Goal: Information Seeking & Learning: Check status

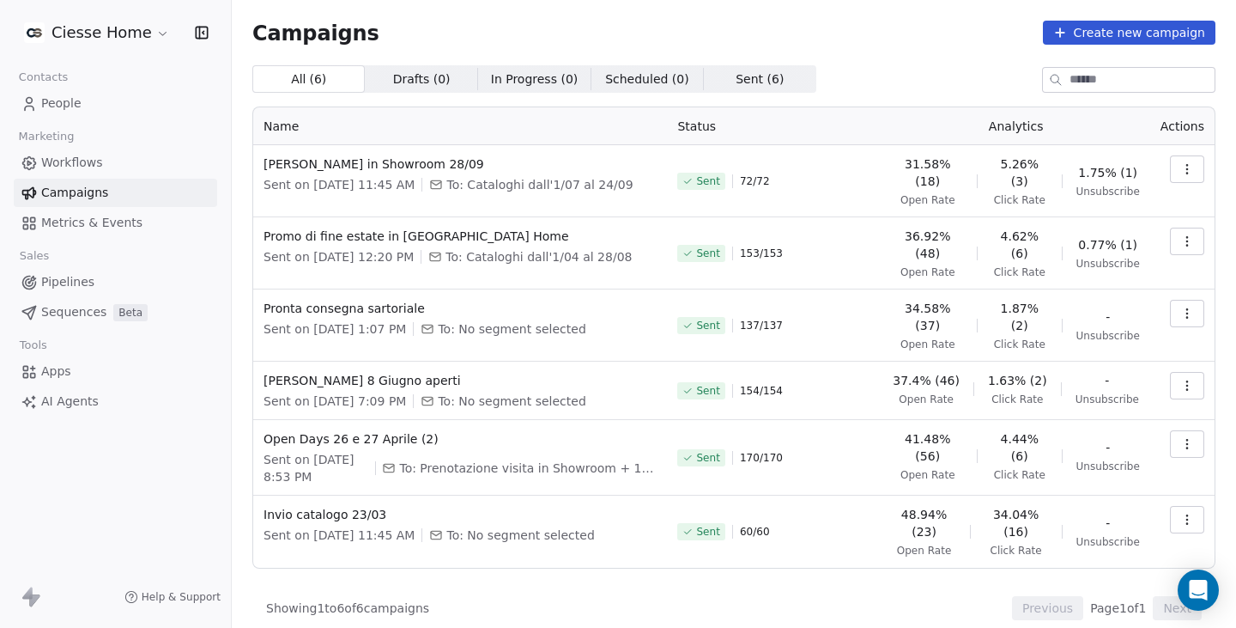
click at [1193, 172] on icon "button" at bounding box center [1187, 169] width 14 height 14
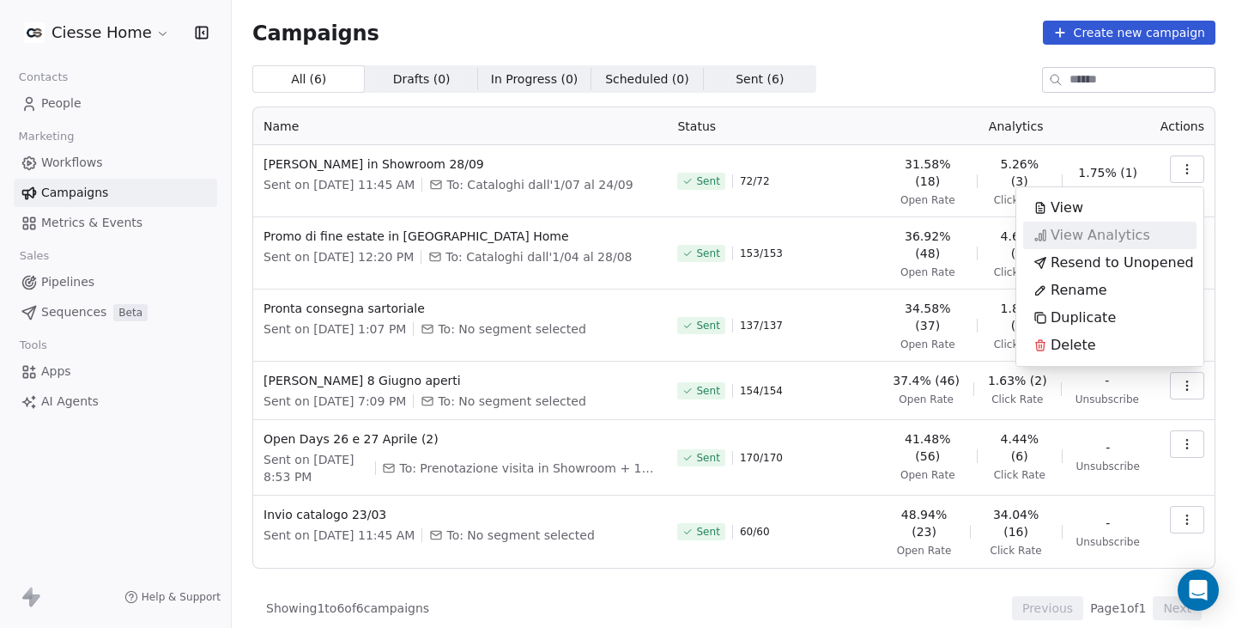
click at [1105, 234] on span "View Analytics" at bounding box center [1101, 235] width 100 height 21
click at [1107, 227] on span "View Analytics" at bounding box center [1101, 235] width 100 height 21
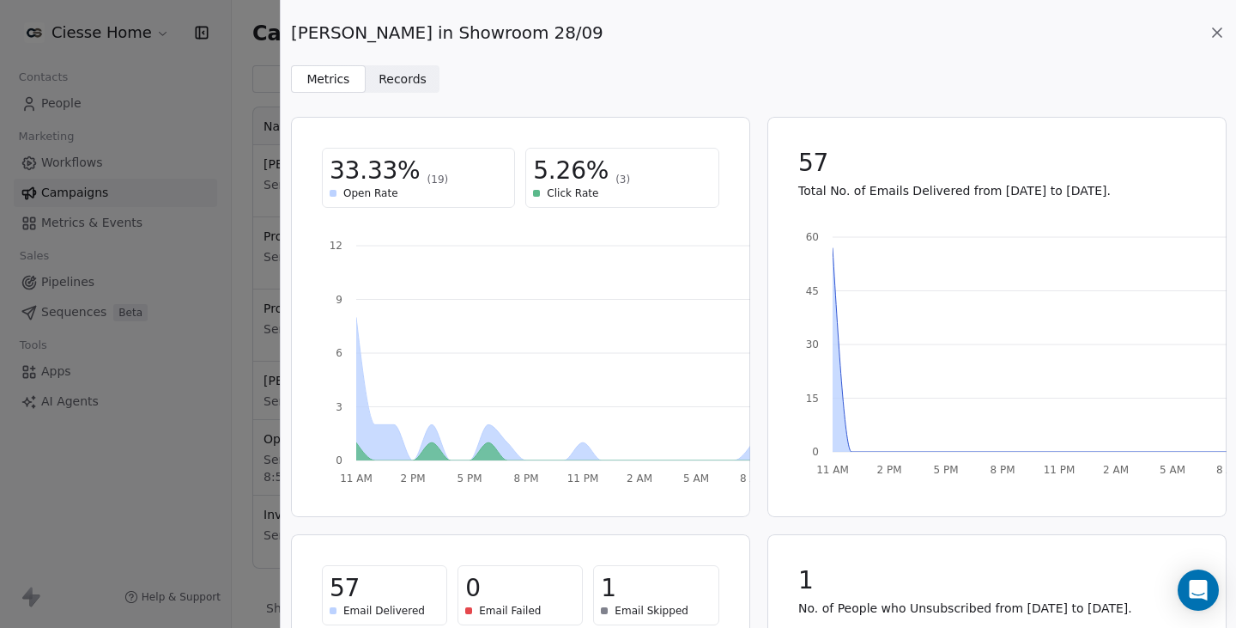
click at [409, 83] on span "Records" at bounding box center [403, 79] width 48 height 18
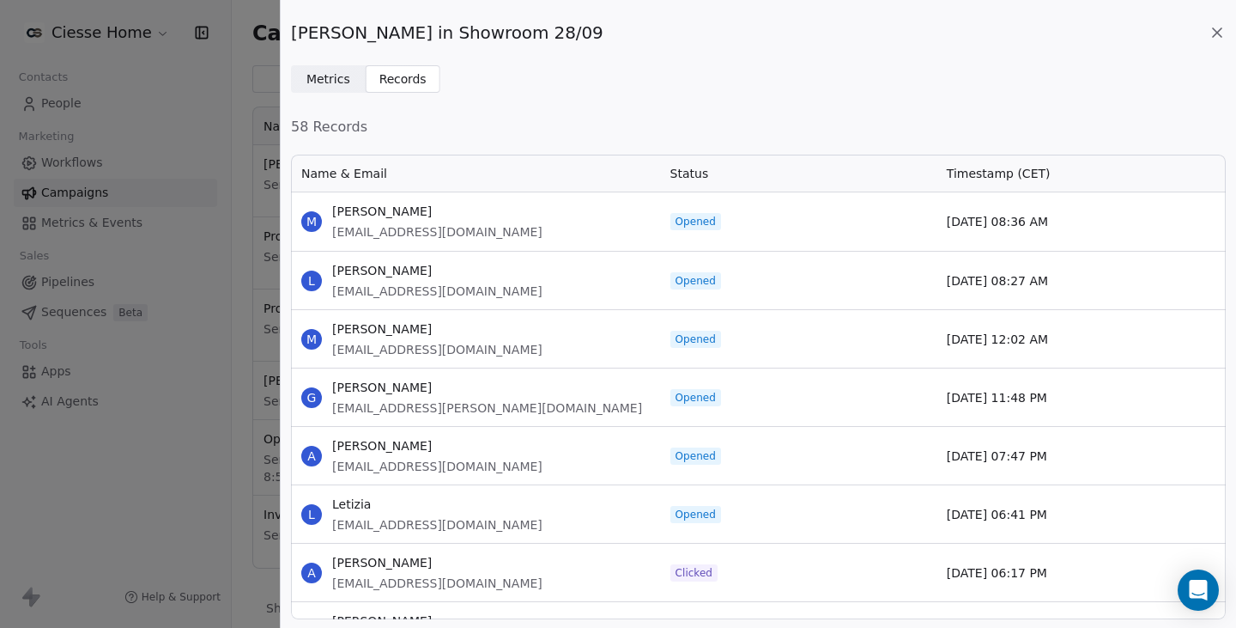
scroll to position [86, 0]
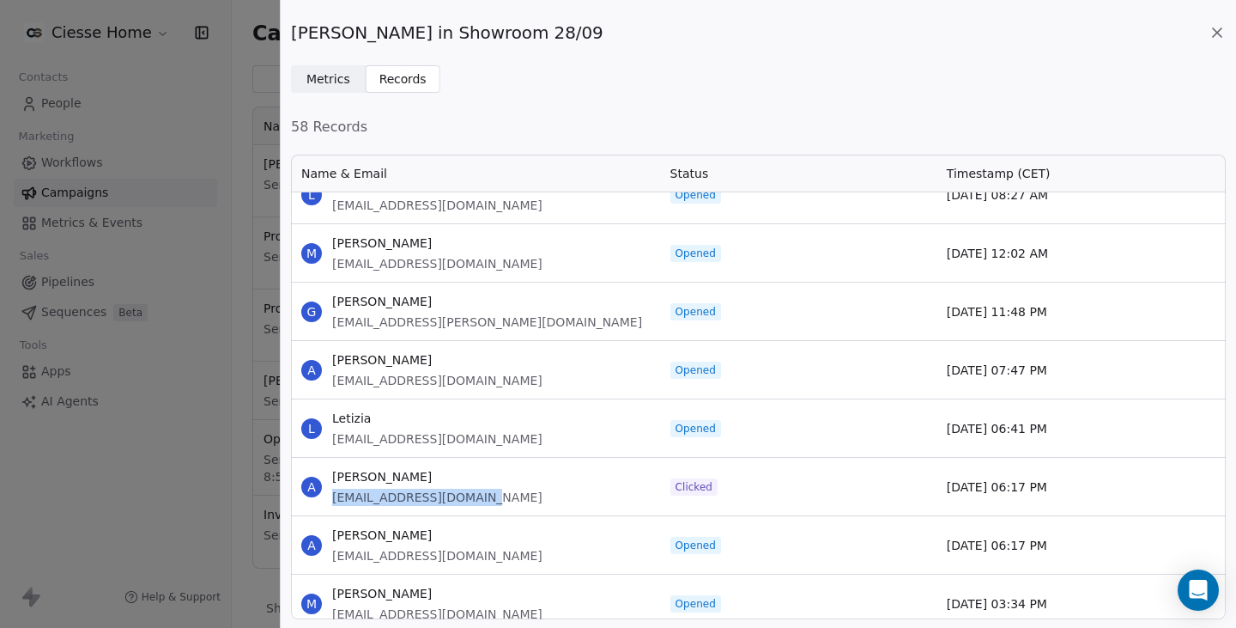
drag, startPoint x: 500, startPoint y: 501, endPoint x: 333, endPoint y: 498, distance: 166.6
click at [333, 498] on div "A Anna fierroanna526@gmail.com" at bounding box center [475, 487] width 369 height 58
copy span "fierroanna526@gmail.com"
click at [195, 480] on div "Domenica in Showroom 28/09 Metrics Metrics Records Records 58 Records Name & Em…" at bounding box center [618, 314] width 1236 height 628
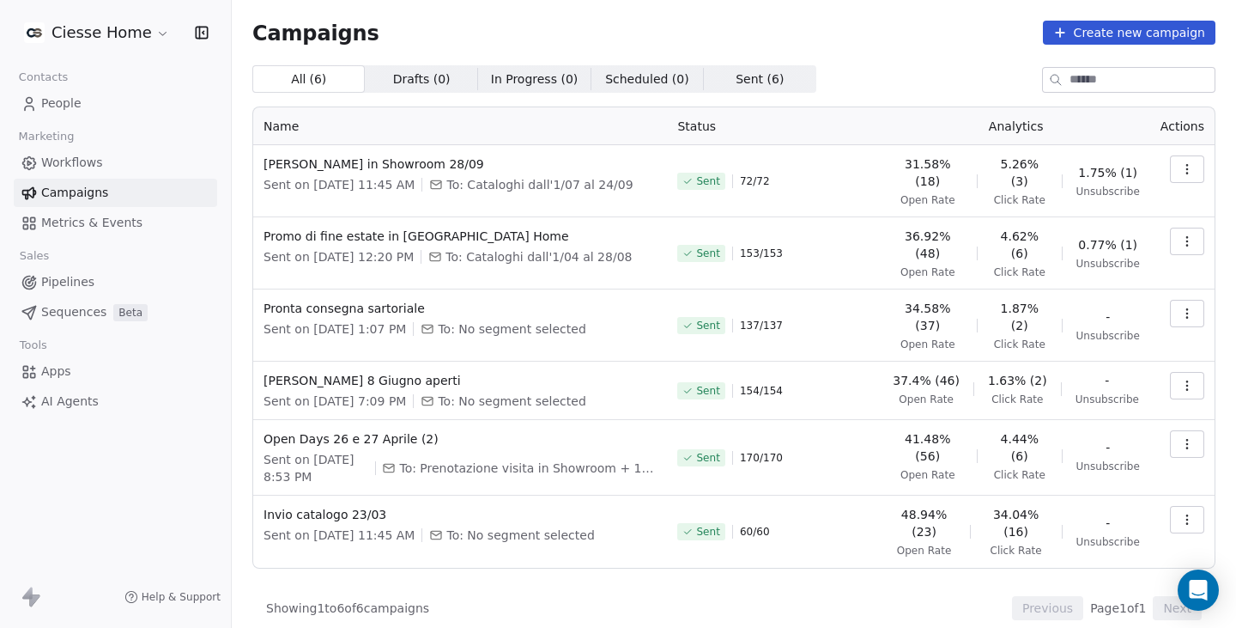
click at [103, 108] on link "People" at bounding box center [115, 103] width 203 height 28
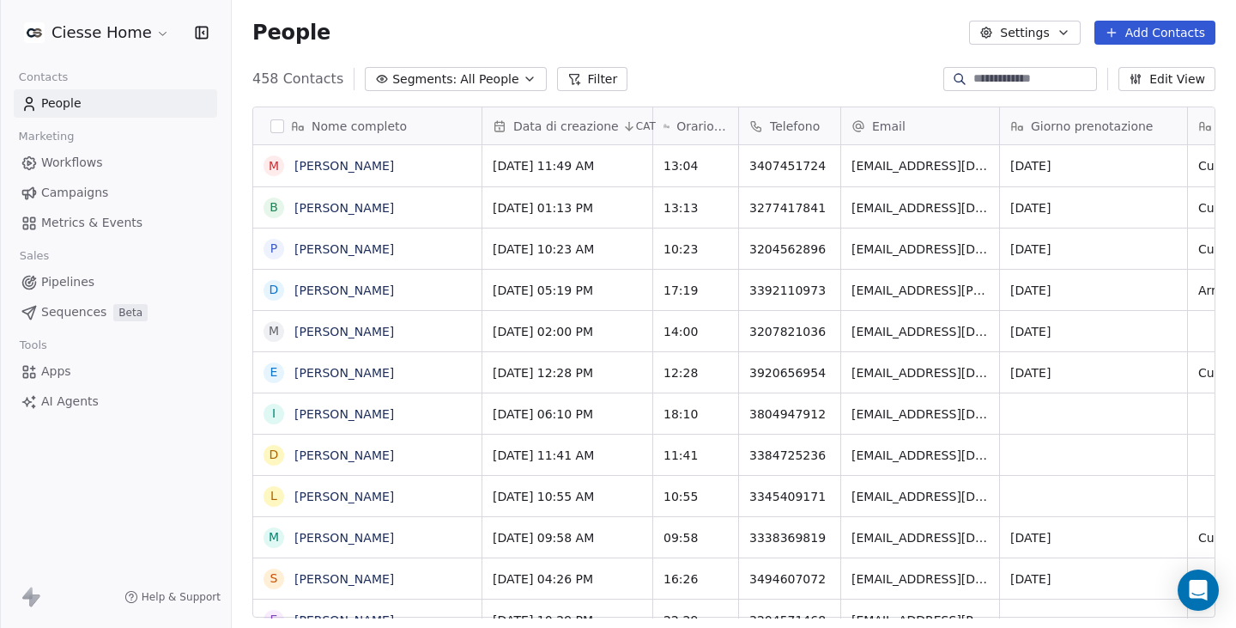
scroll to position [539, 992]
click at [974, 81] on input at bounding box center [1034, 78] width 120 height 17
paste input "**********"
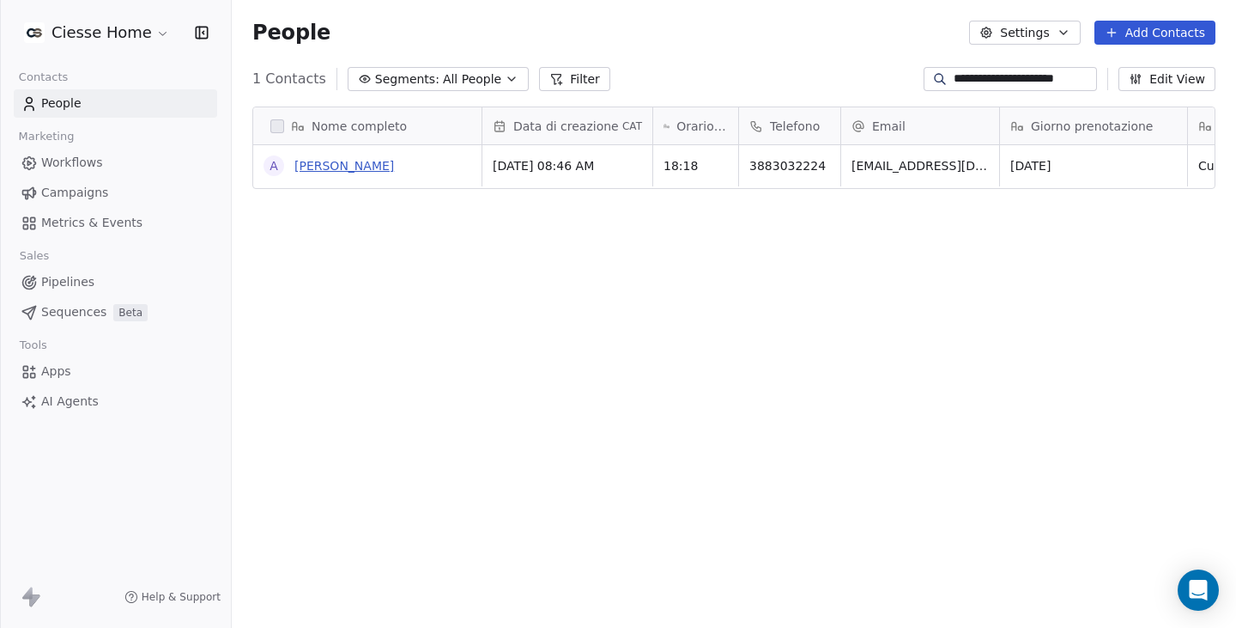
type input "**********"
click at [312, 163] on link "Anna Fierro" at bounding box center [344, 166] width 100 height 14
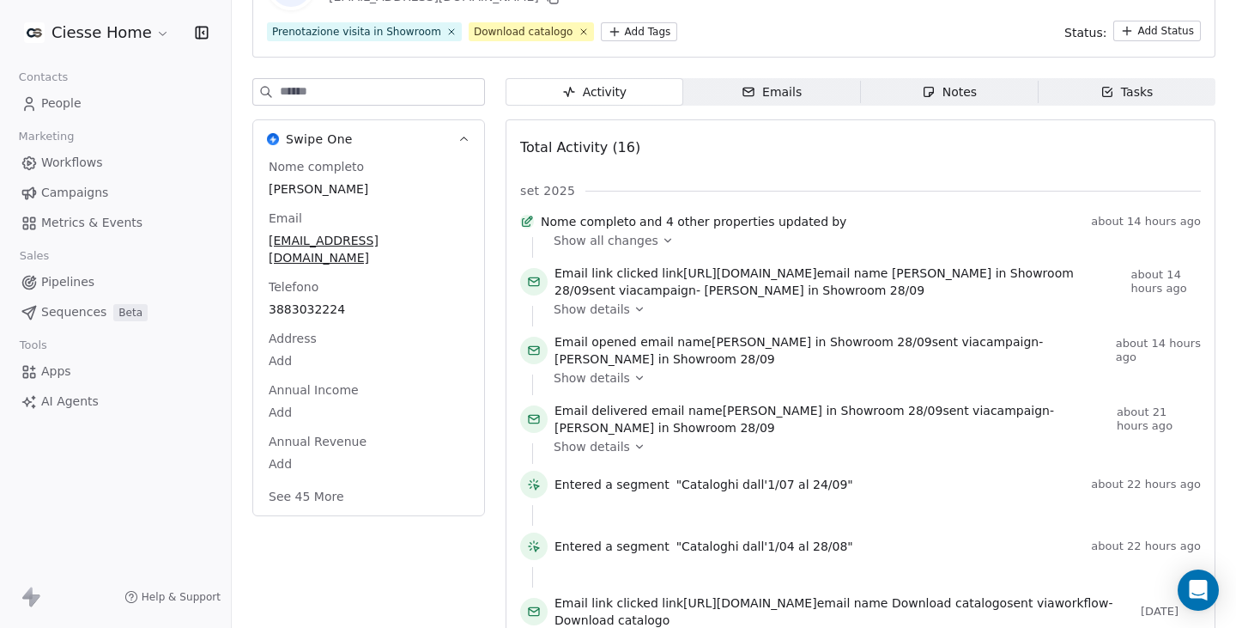
scroll to position [128, 0]
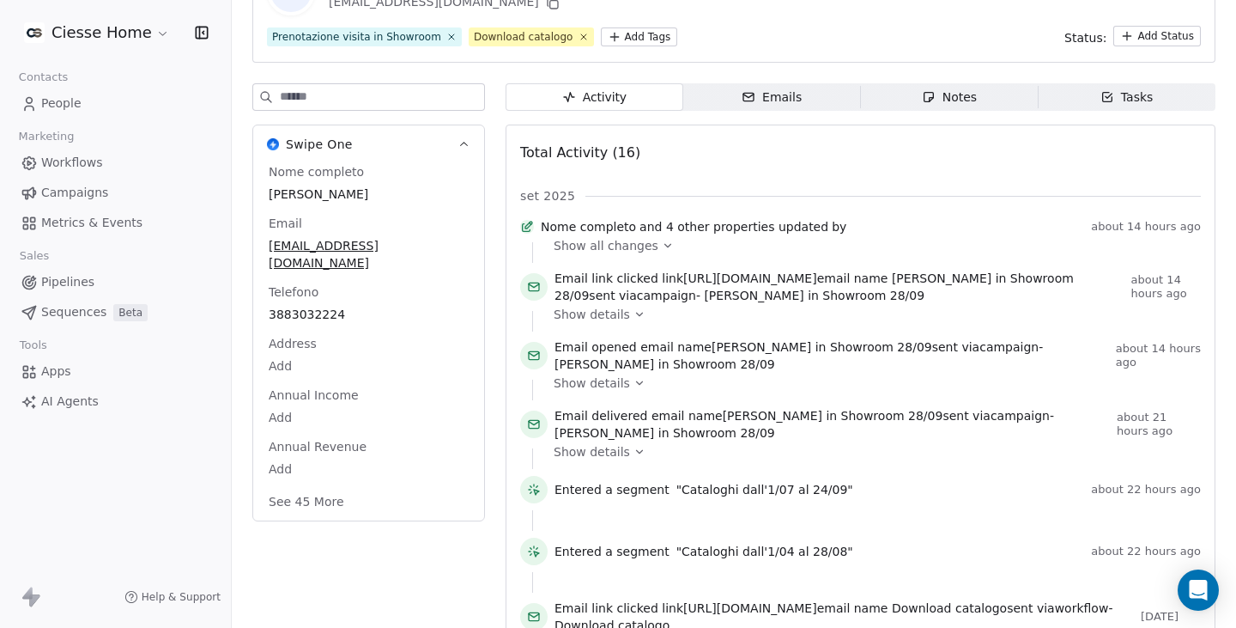
click at [609, 254] on span "Show all changes" at bounding box center [606, 245] width 105 height 17
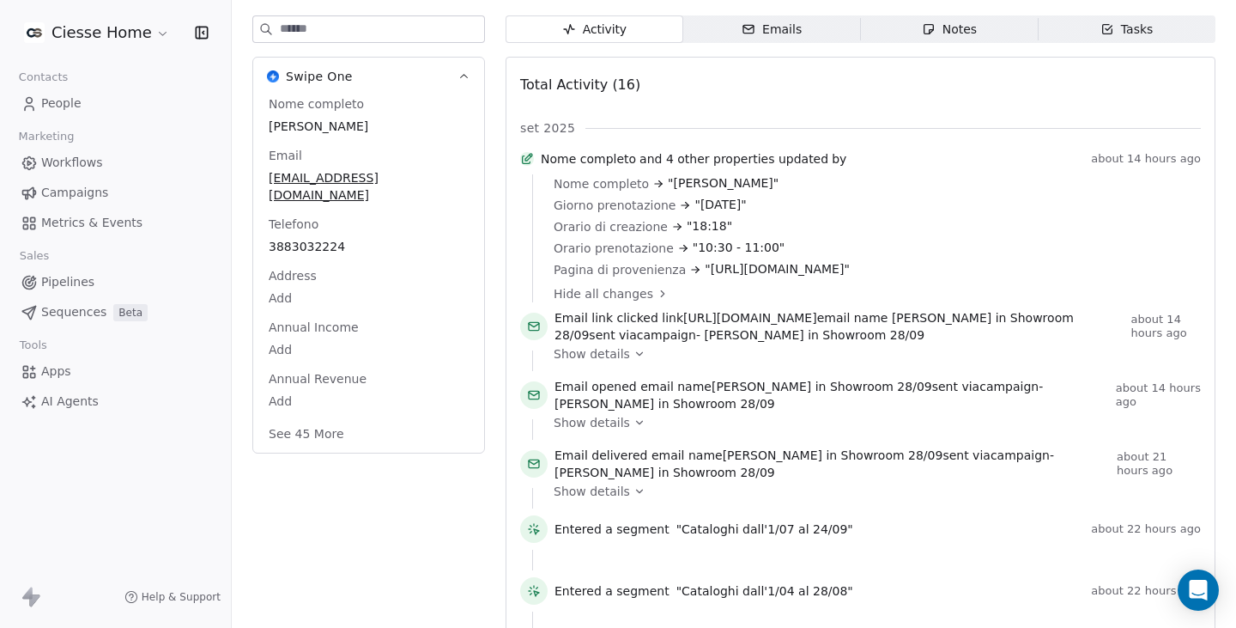
scroll to position [214, 0]
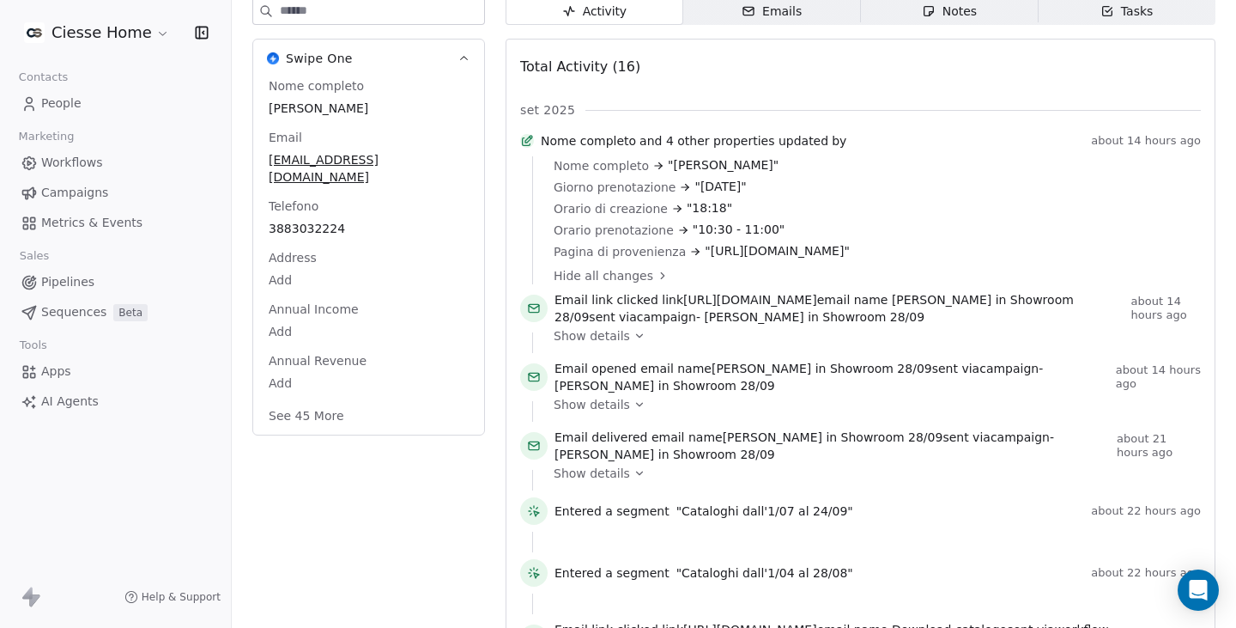
click at [619, 413] on span "Show details" at bounding box center [592, 404] width 76 height 17
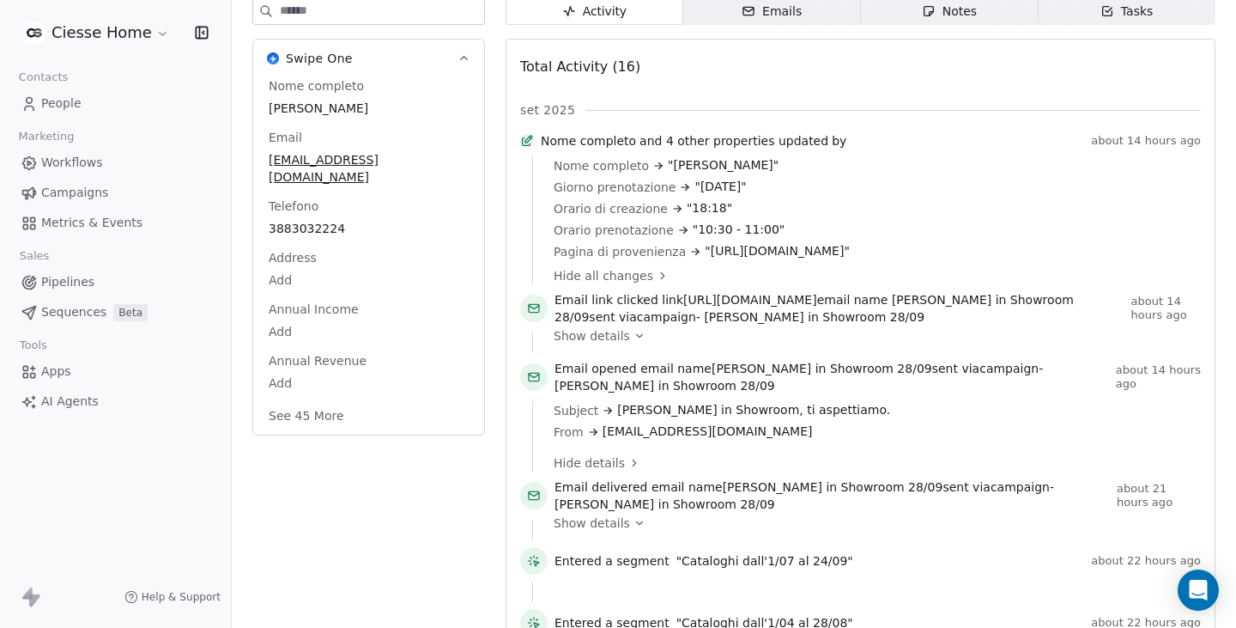
click at [634, 342] on icon at bounding box center [640, 336] width 12 height 12
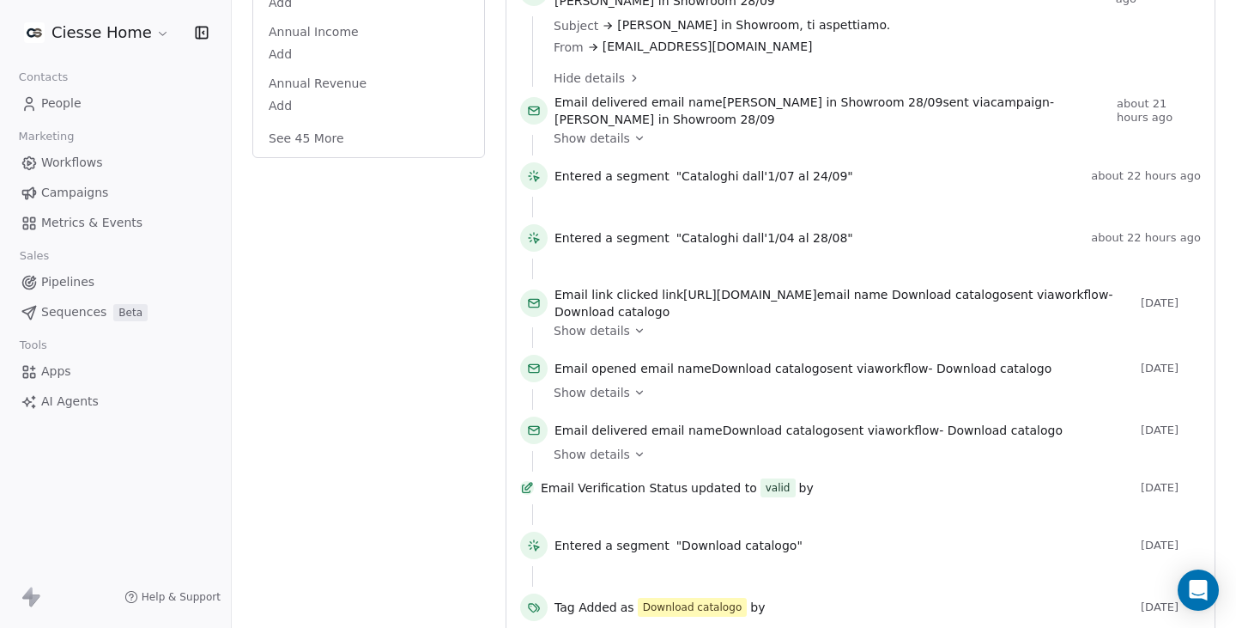
scroll to position [471, 0]
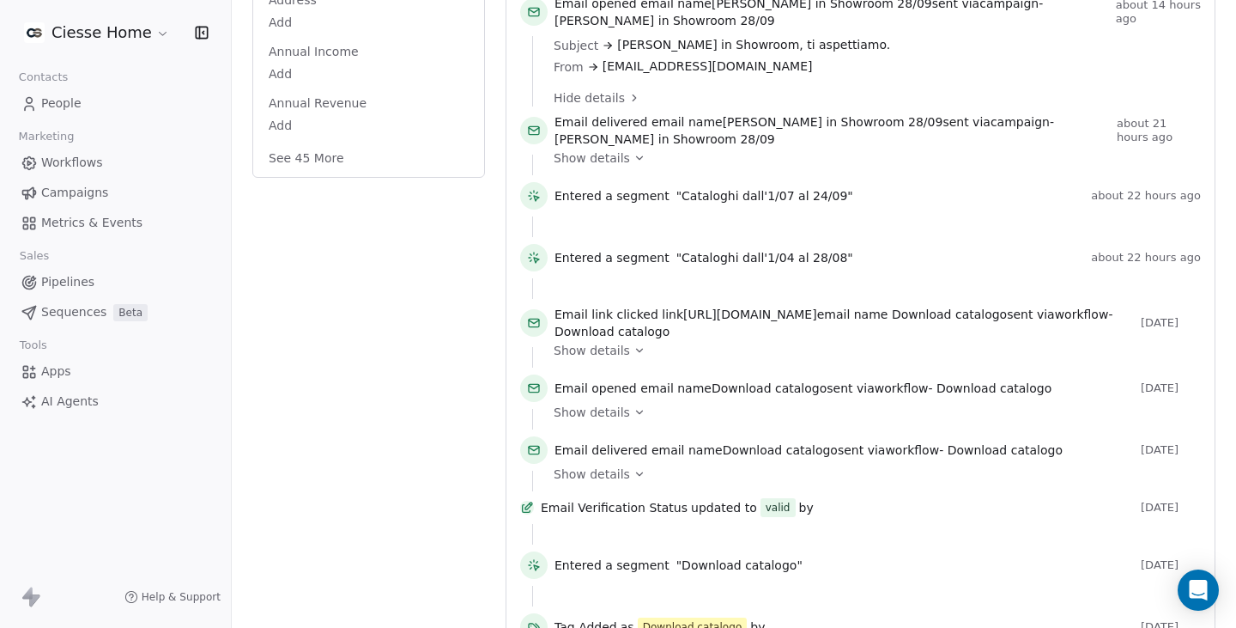
click at [616, 359] on span "Show details" at bounding box center [592, 350] width 76 height 17
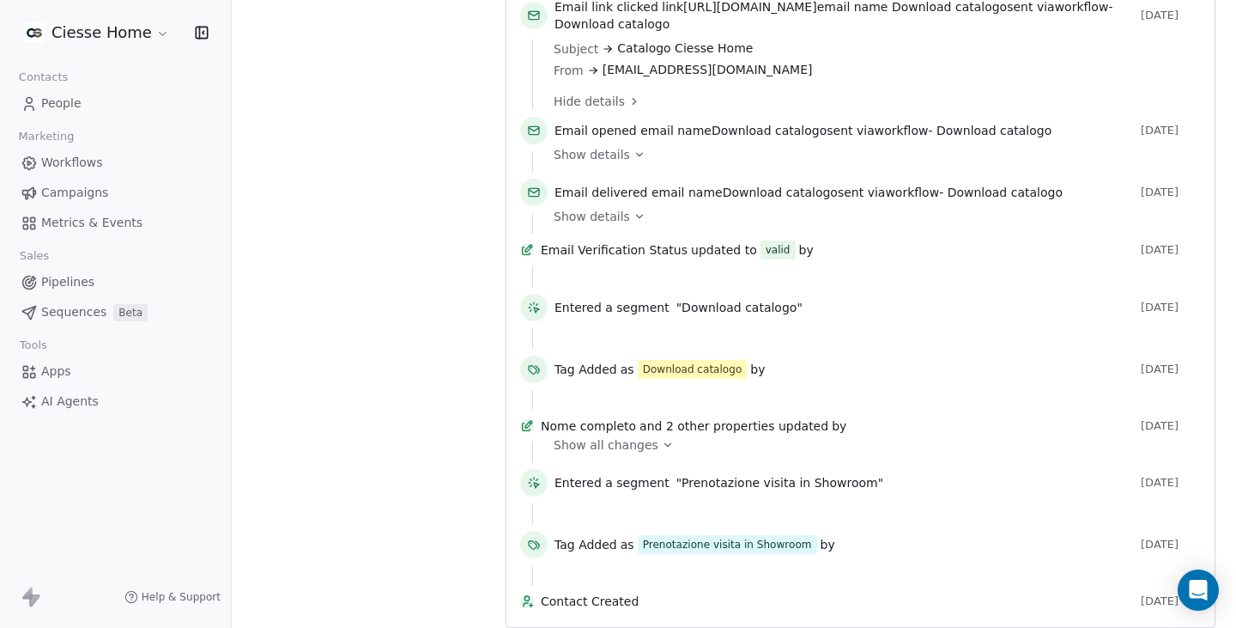
scroll to position [779, 0]
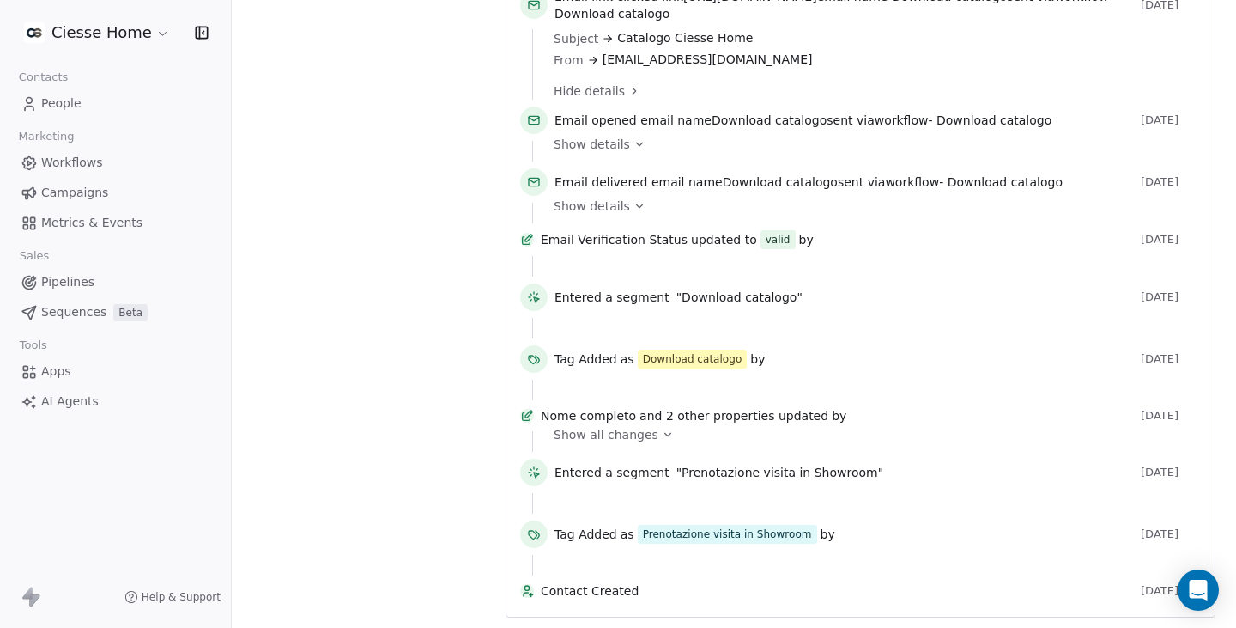
click at [634, 427] on span "Show all changes" at bounding box center [606, 434] width 105 height 17
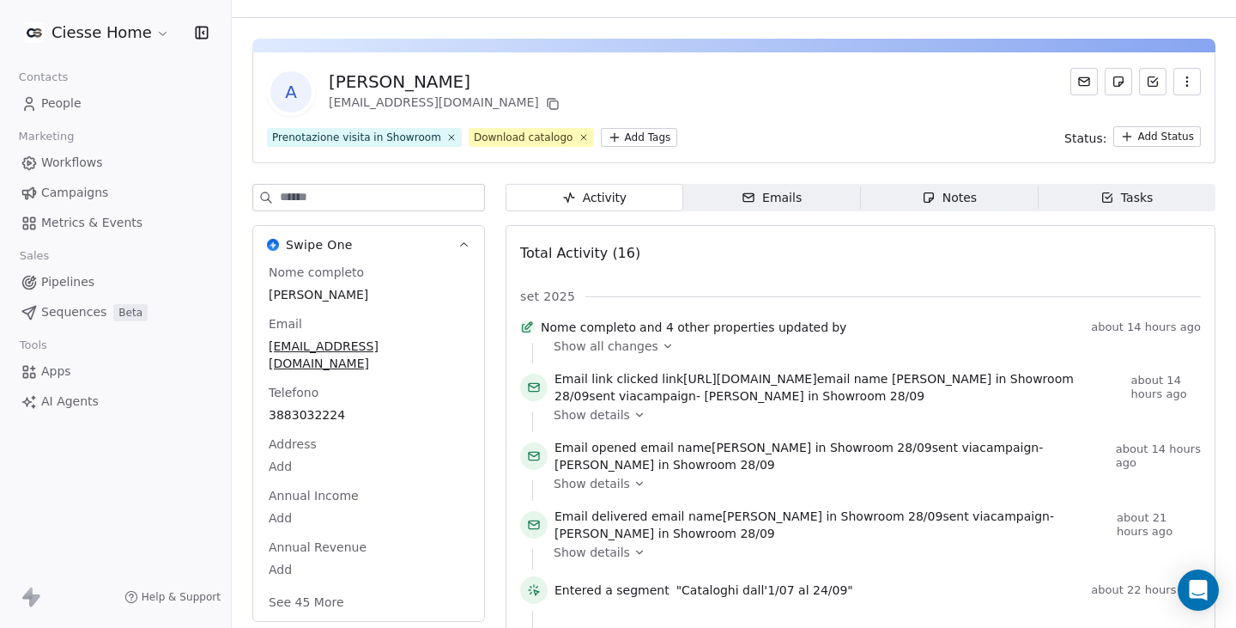
scroll to position [0, 0]
